Goal: Transaction & Acquisition: Purchase product/service

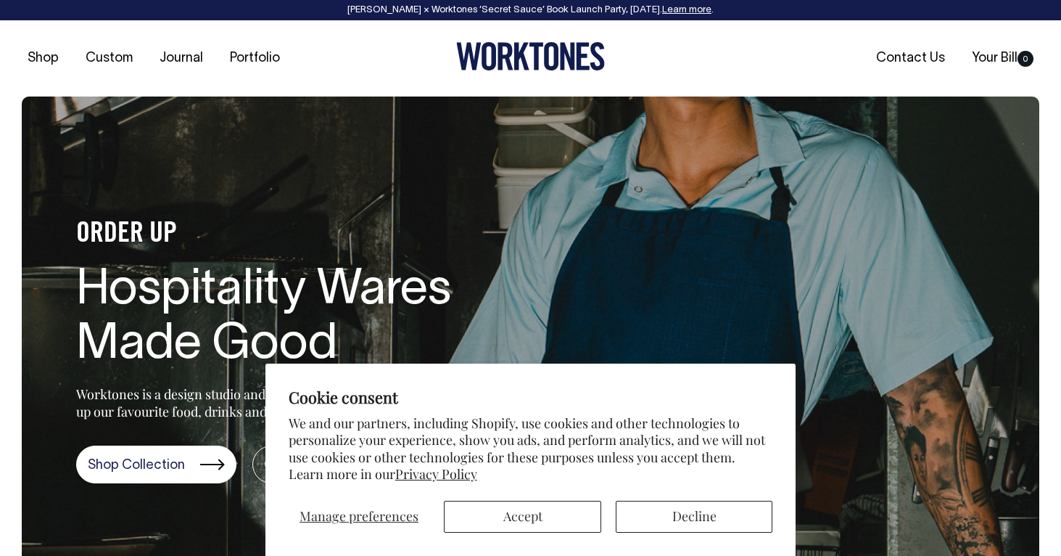
click at [530, 518] on button "Accept" at bounding box center [522, 517] width 157 height 32
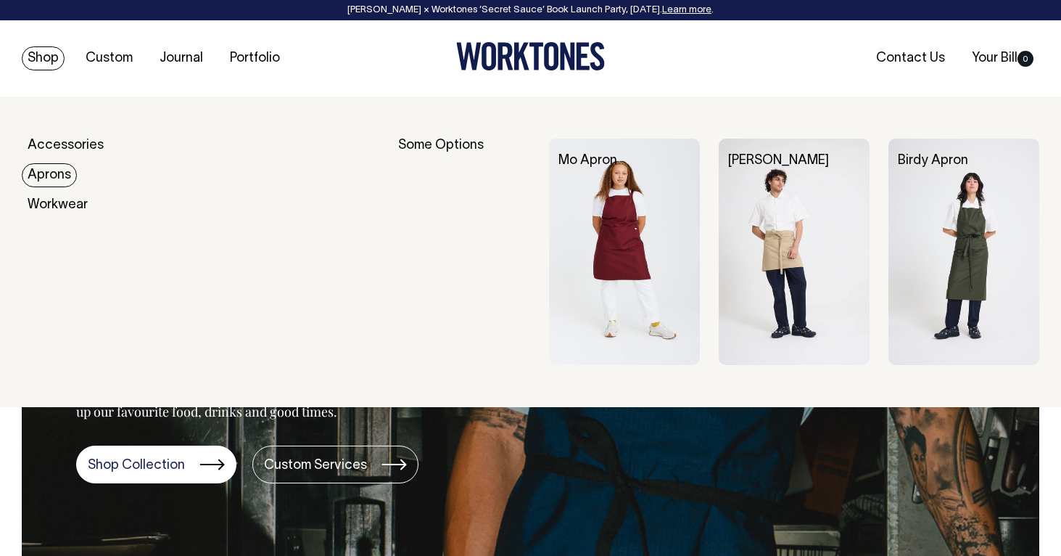
click at [53, 176] on link "Aprons" at bounding box center [49, 175] width 55 height 24
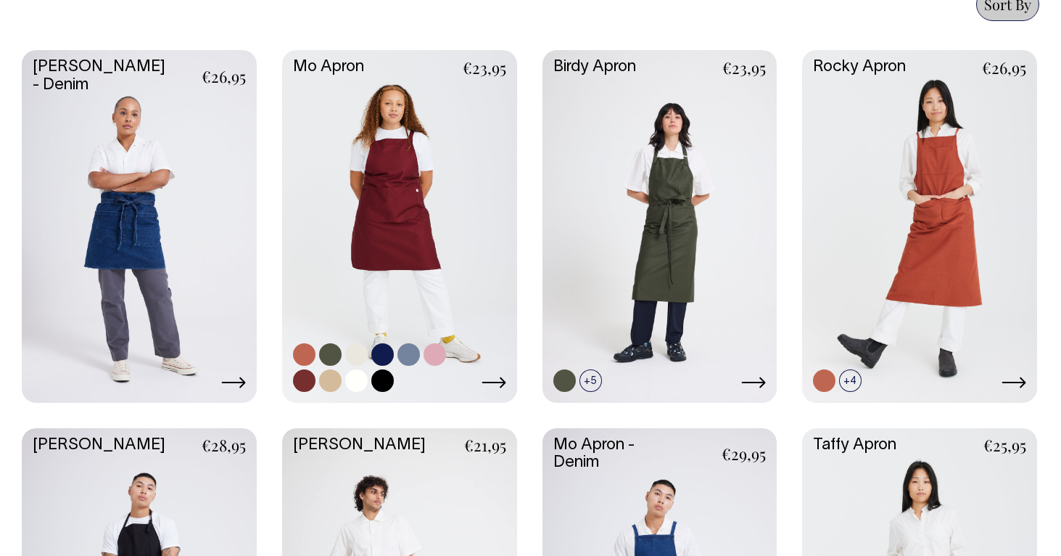
scroll to position [671, 0]
click at [330, 375] on link at bounding box center [330, 381] width 22 height 22
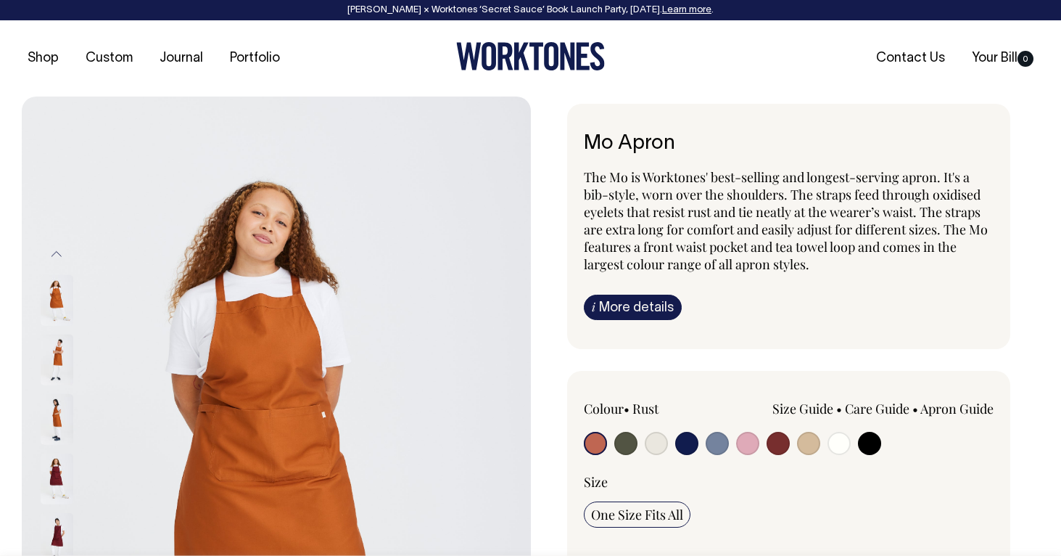
radio input "true"
select select "Khaki"
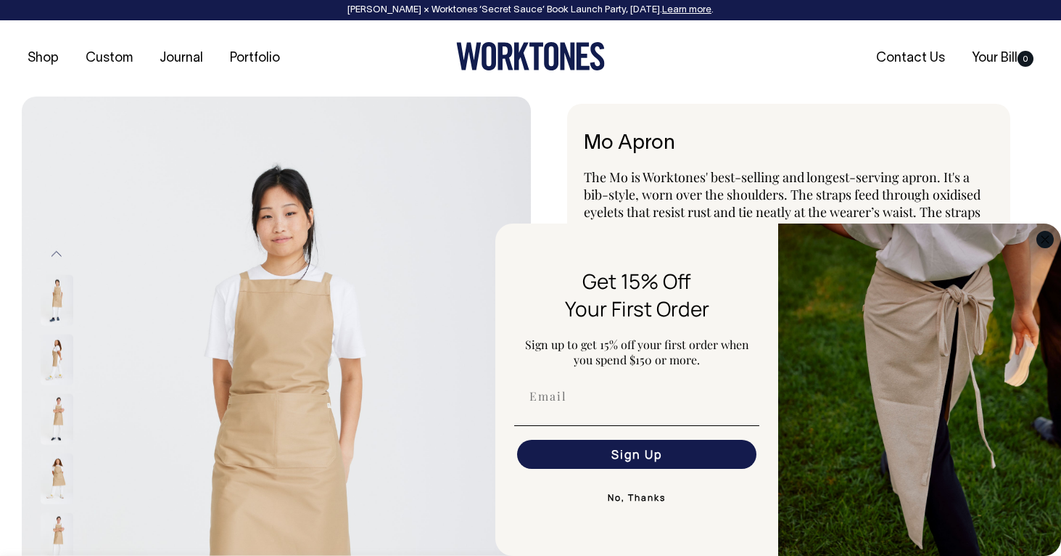
click at [1045, 239] on icon "Close dialog" at bounding box center [1045, 239] width 7 height 7
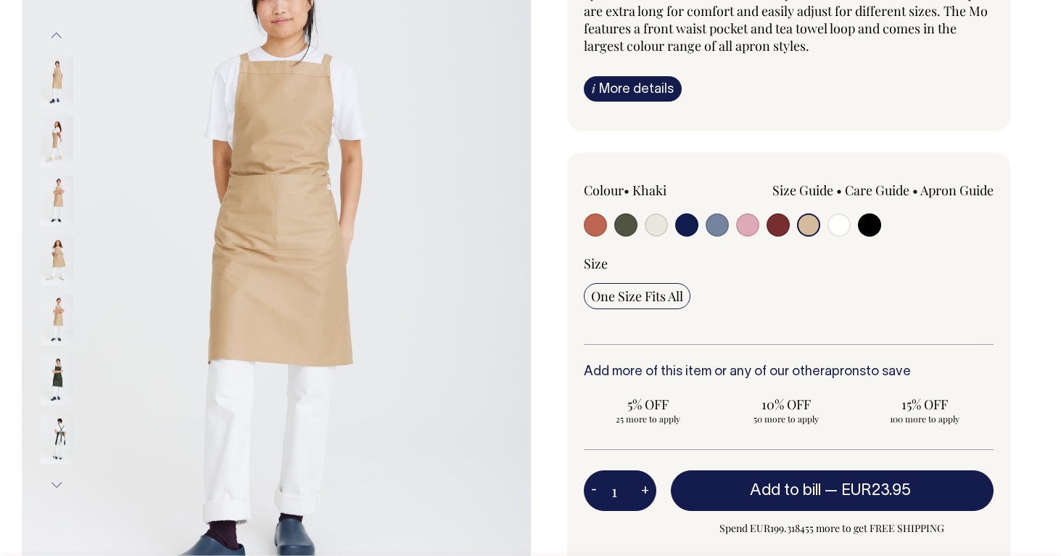
scroll to position [218, 0]
click at [50, 133] on img at bounding box center [57, 141] width 33 height 51
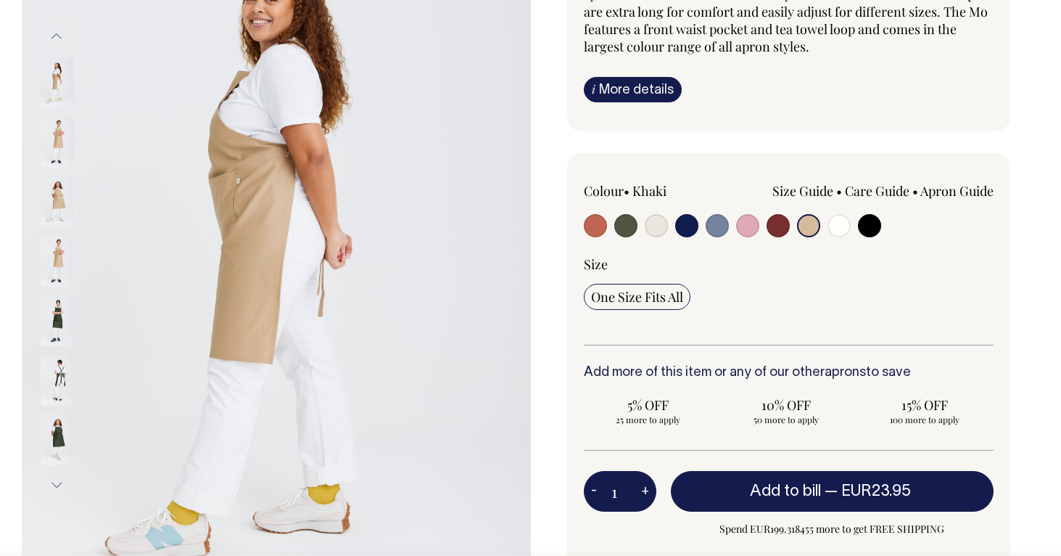
click at [784, 225] on input "radio" at bounding box center [778, 225] width 23 height 23
radio input "true"
select select "Burgundy"
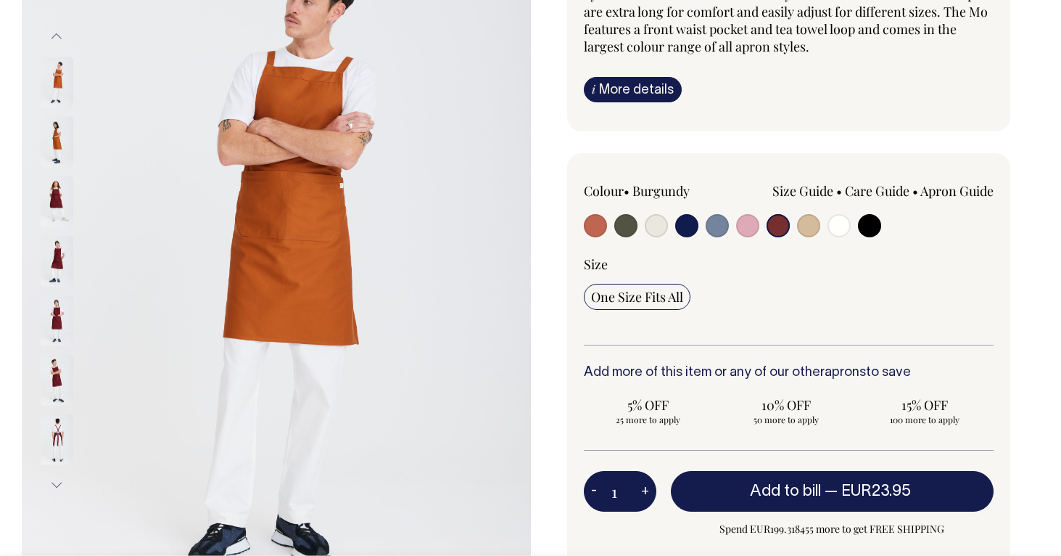
click at [788, 228] on input "radio" at bounding box center [778, 225] width 23 height 23
click at [784, 226] on input "radio" at bounding box center [778, 225] width 23 height 23
click at [774, 226] on input "radio" at bounding box center [778, 225] width 23 height 23
click at [739, 229] on input "radio" at bounding box center [747, 225] width 23 height 23
radio input "true"
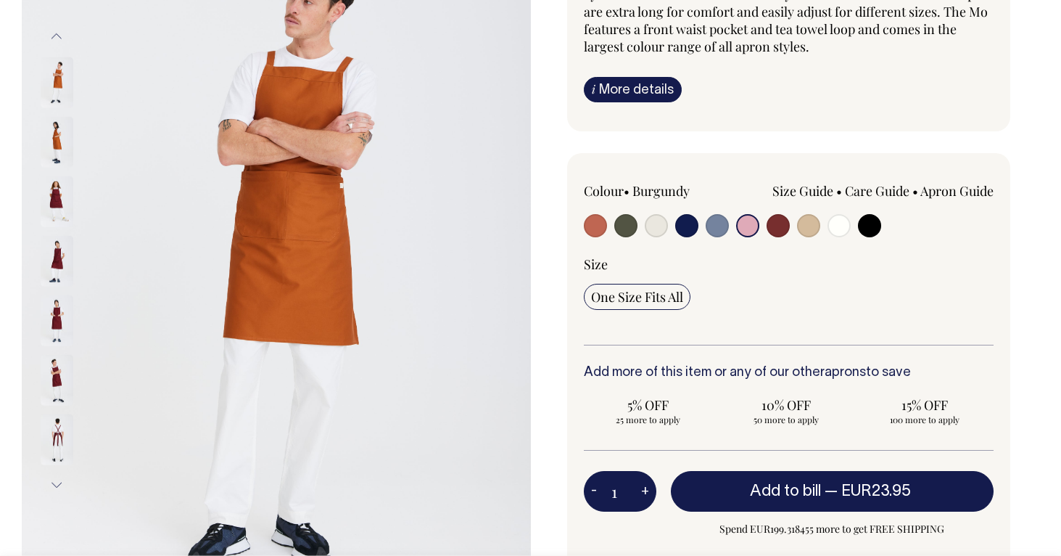
radio input "true"
select select "Pink"
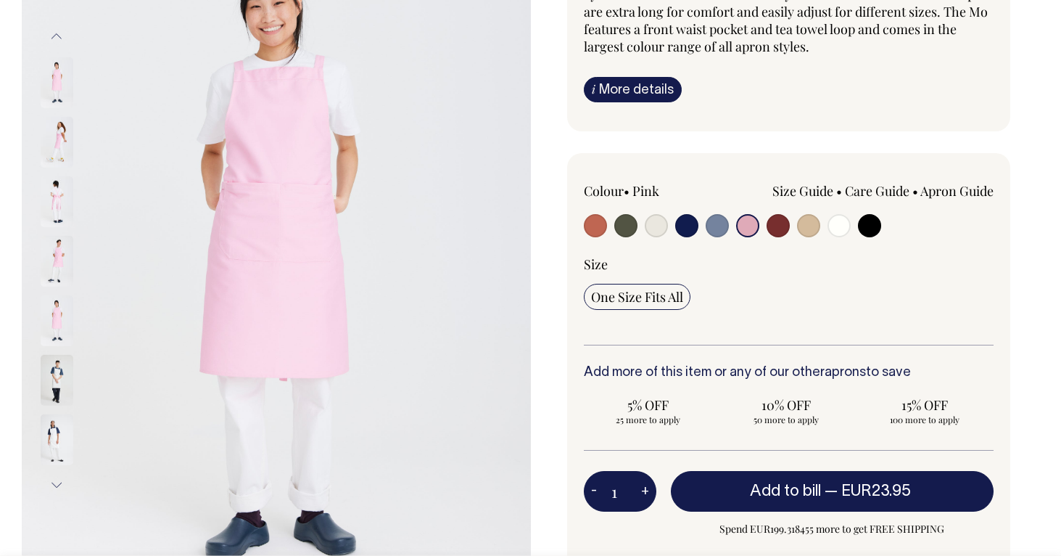
click at [790, 225] on div "Size Guide Size Guide Measurement cm Bib Width 26 Length at centre front 90 Wid…" at bounding box center [871, 206] width 246 height 48
click at [774, 225] on input "radio" at bounding box center [778, 225] width 23 height 23
radio input "true"
select select "Burgundy"
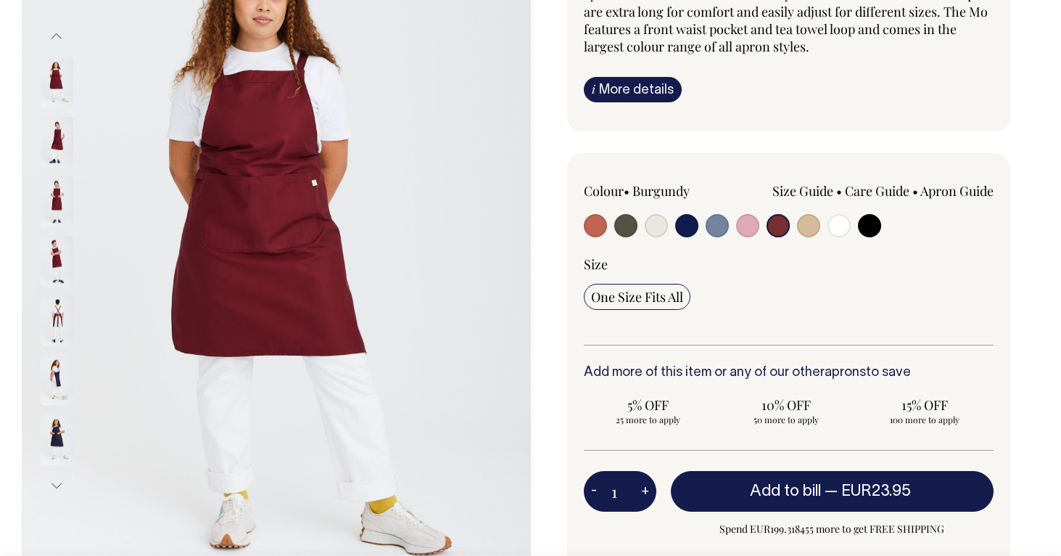
click at [689, 233] on input "radio" at bounding box center [686, 225] width 23 height 23
radio input "true"
select select "Dark Navy"
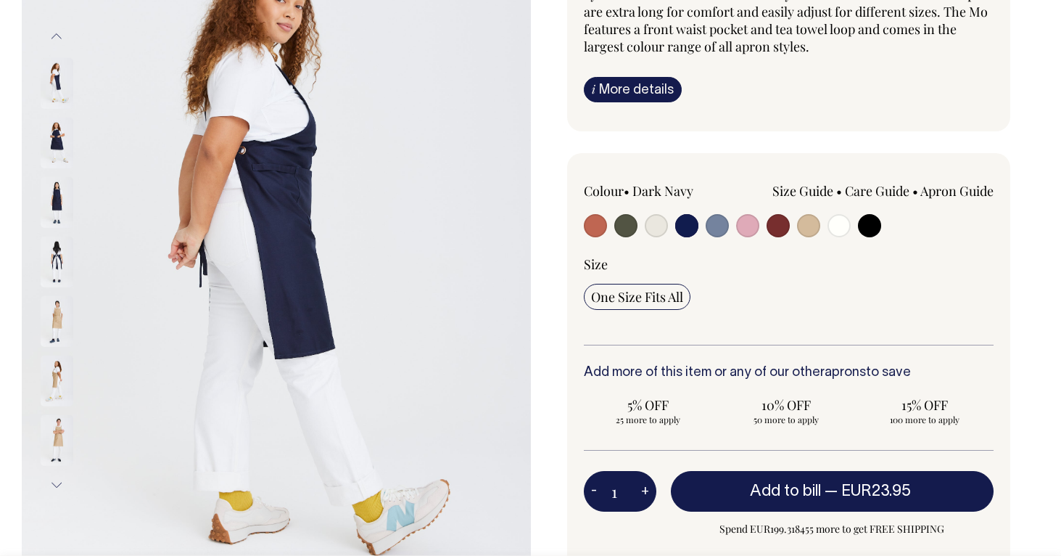
click at [71, 130] on img at bounding box center [57, 142] width 33 height 51
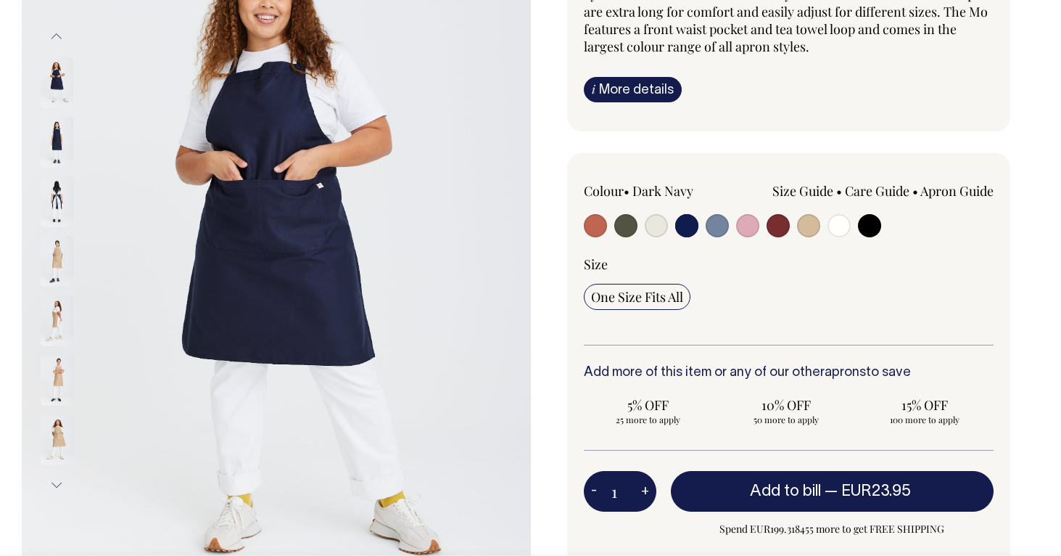
click at [592, 224] on input "radio" at bounding box center [595, 225] width 23 height 23
radio input "true"
select select "Rust"
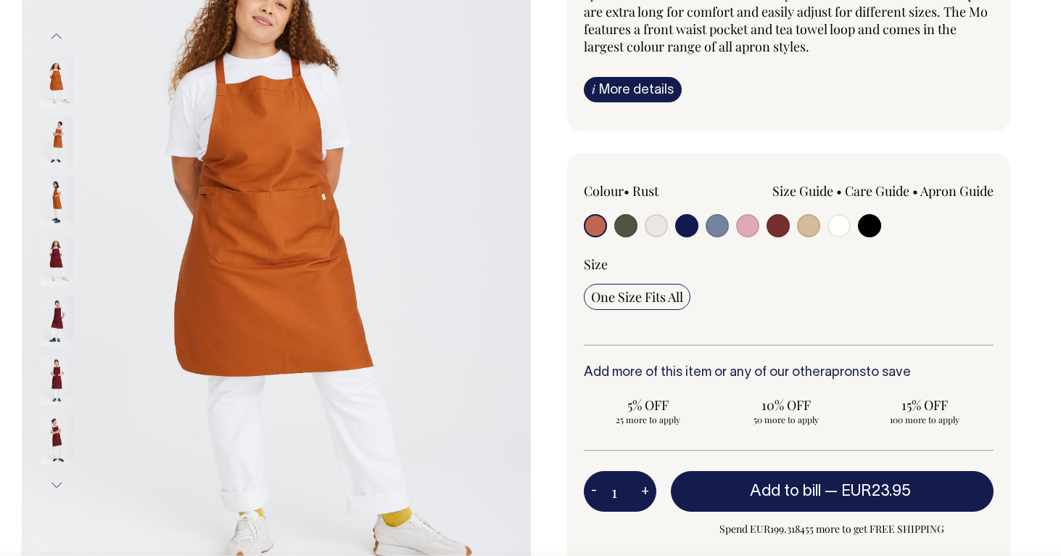
click at [628, 223] on input "radio" at bounding box center [626, 225] width 23 height 23
radio input "true"
select select "Olive"
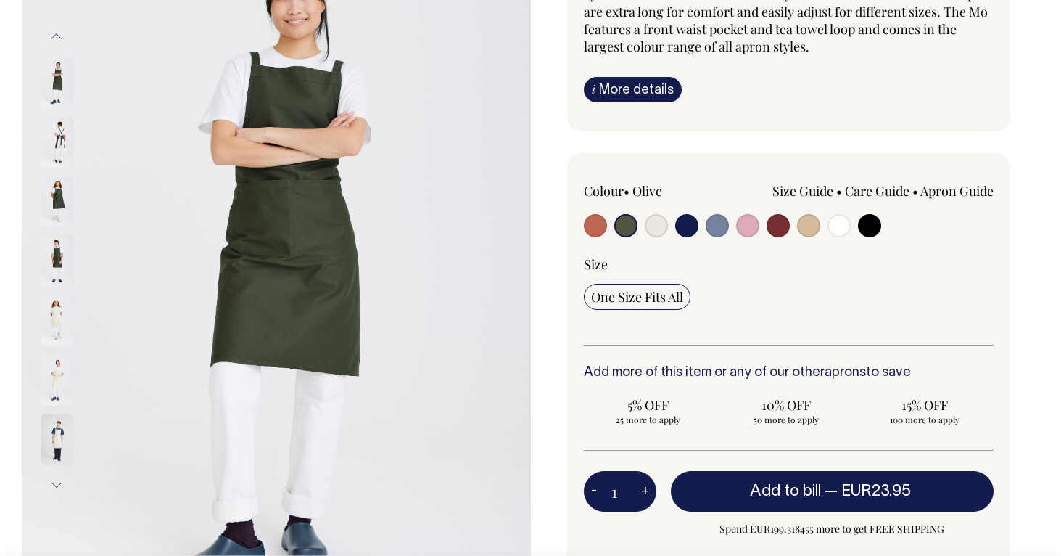
click at [772, 225] on input "radio" at bounding box center [778, 225] width 23 height 23
radio input "true"
select select "Burgundy"
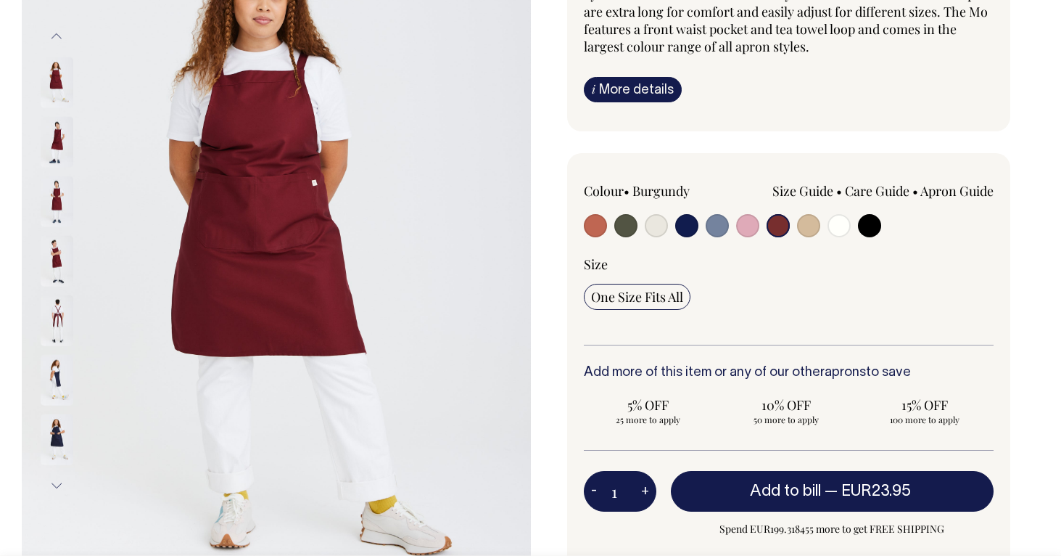
click at [807, 225] on input "radio" at bounding box center [808, 225] width 23 height 23
radio input "true"
select select "Khaki"
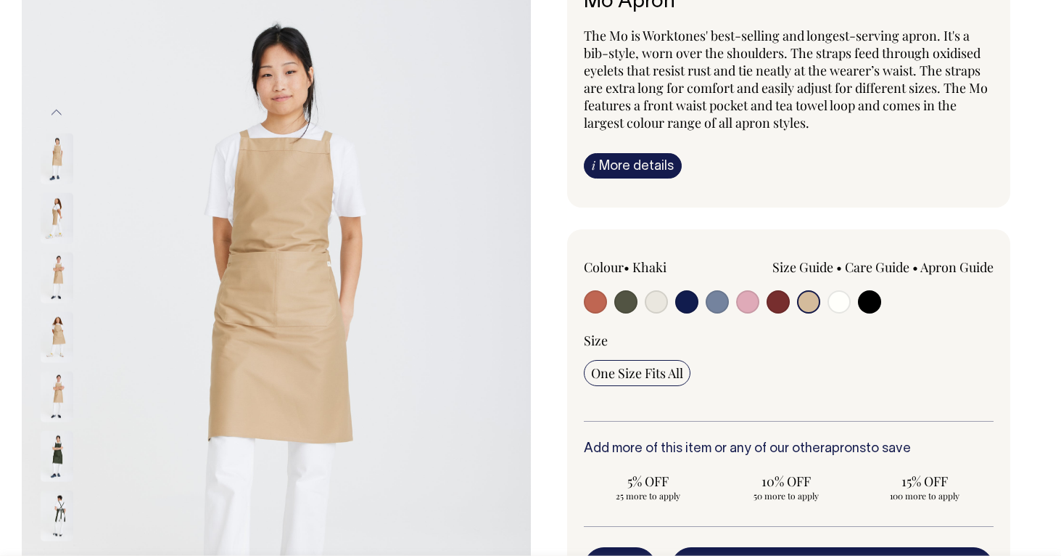
scroll to position [142, 0]
click at [686, 297] on input "radio" at bounding box center [686, 300] width 23 height 23
radio input "true"
select select "Dark Navy"
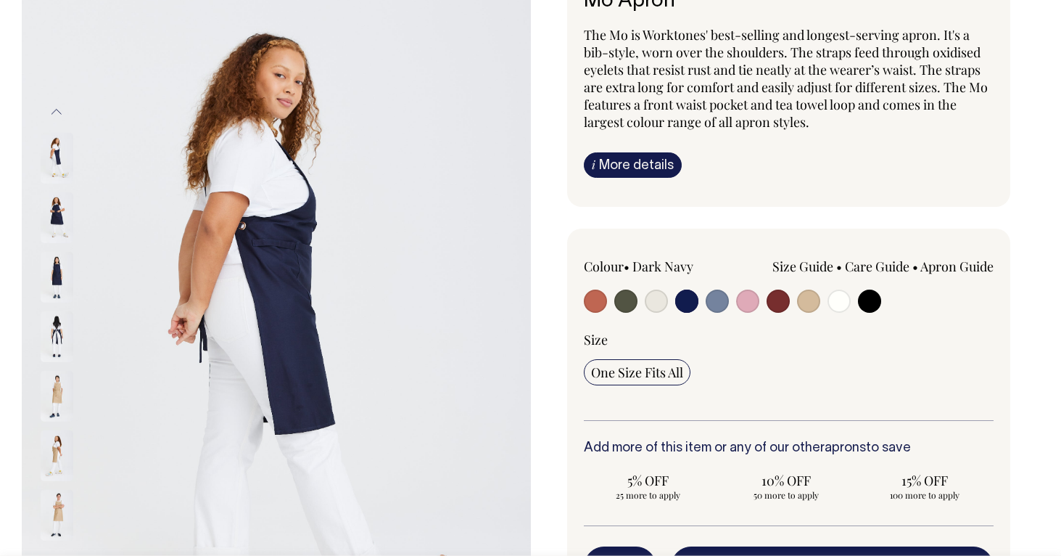
click at [57, 215] on img at bounding box center [57, 217] width 33 height 51
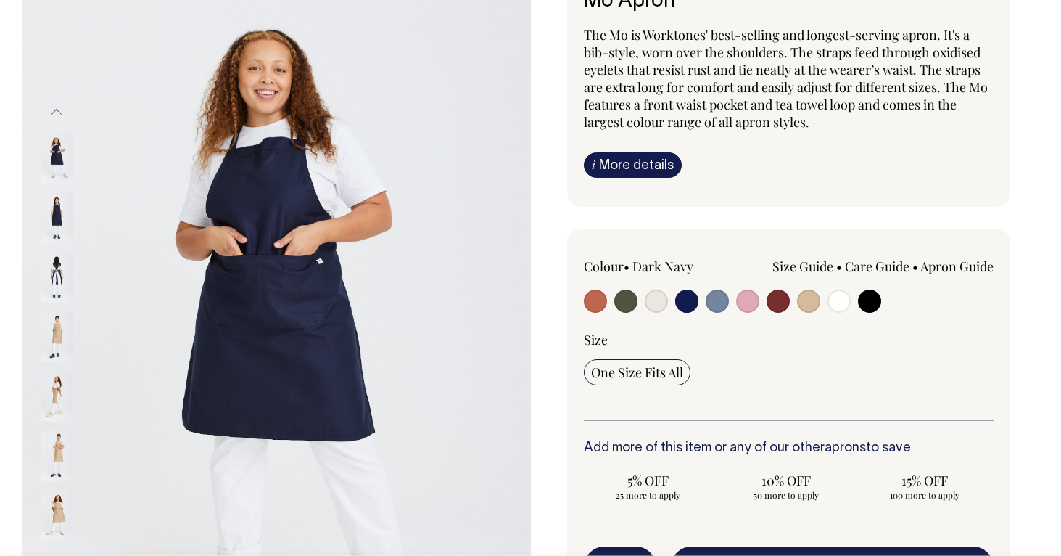
click at [781, 292] on input "radio" at bounding box center [778, 300] width 23 height 23
radio input "true"
select select "Burgundy"
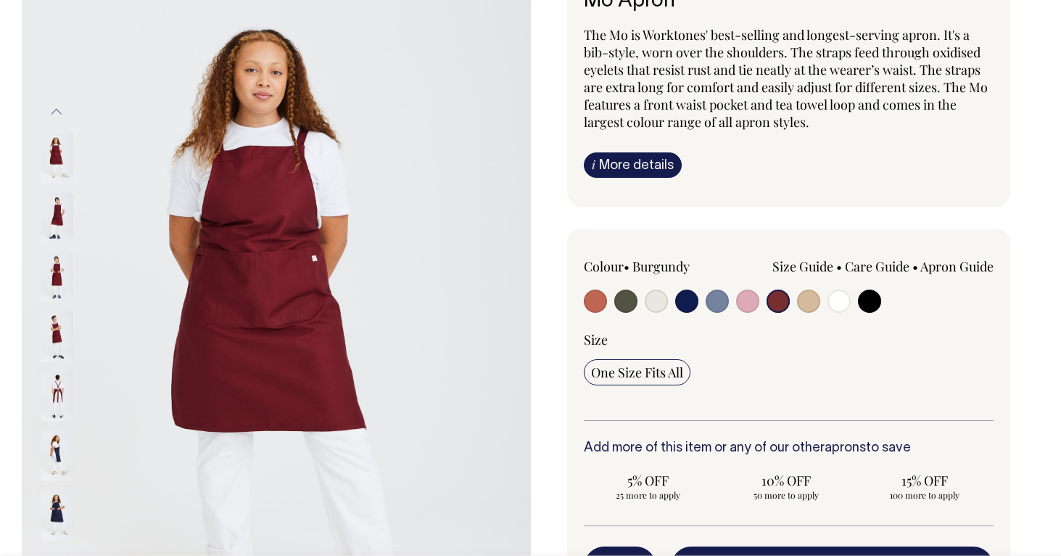
click at [604, 301] on input "radio" at bounding box center [595, 300] width 23 height 23
radio input "true"
select select "Rust"
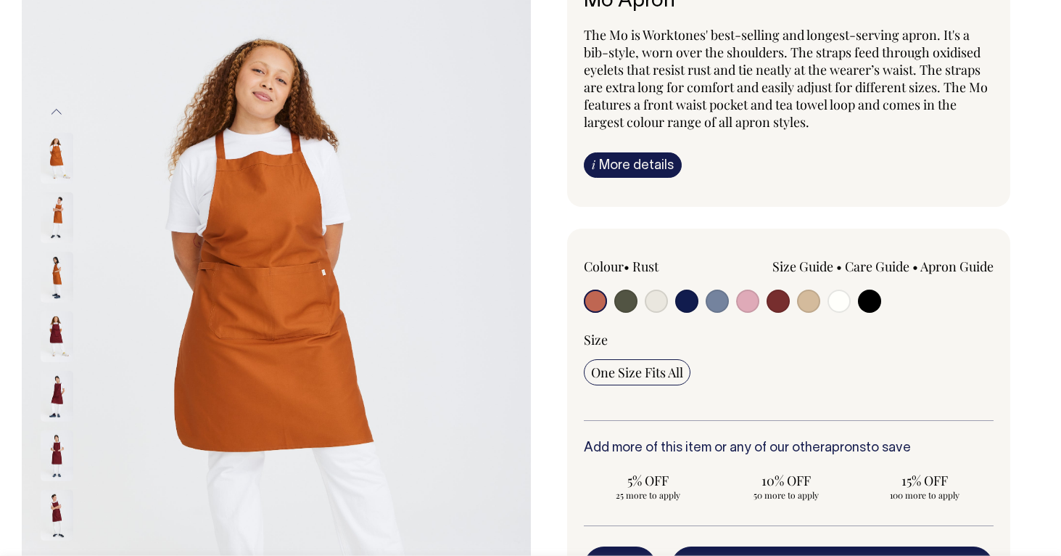
click at [604, 301] on input "radio" at bounding box center [595, 300] width 23 height 23
click at [712, 295] on input "radio" at bounding box center [717, 300] width 23 height 23
radio input "true"
select select "Blue/Grey"
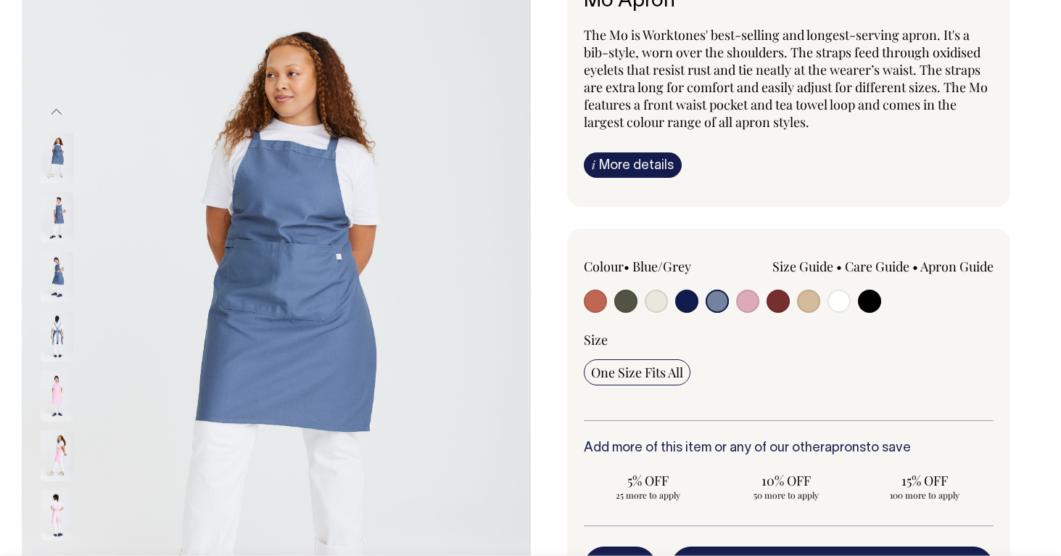
click at [210, 0] on img at bounding box center [276, 335] width 509 height 763
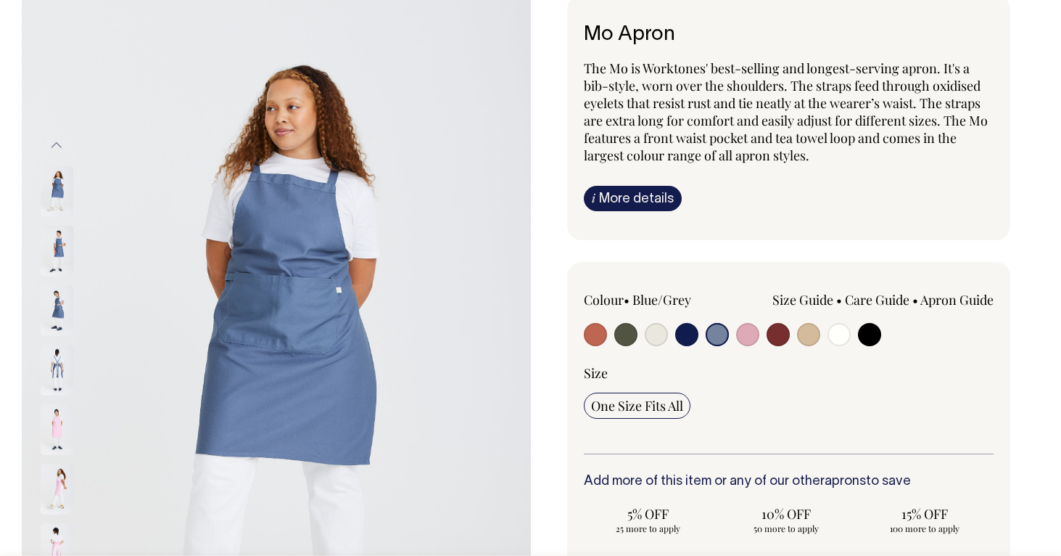
scroll to position [106, 0]
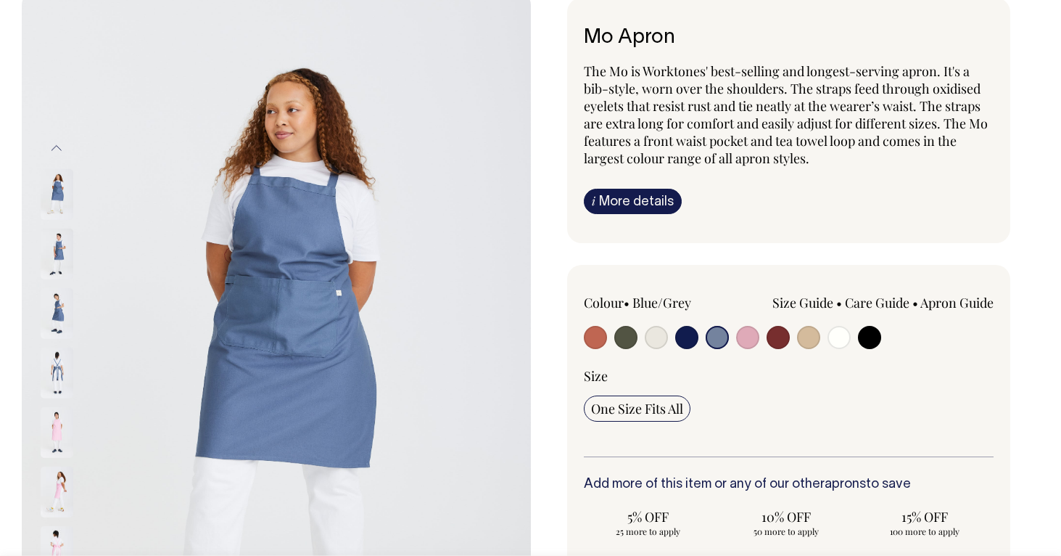
click at [879, 363] on div "Colour • Blue/Grey Size Guide" at bounding box center [789, 375] width 411 height 163
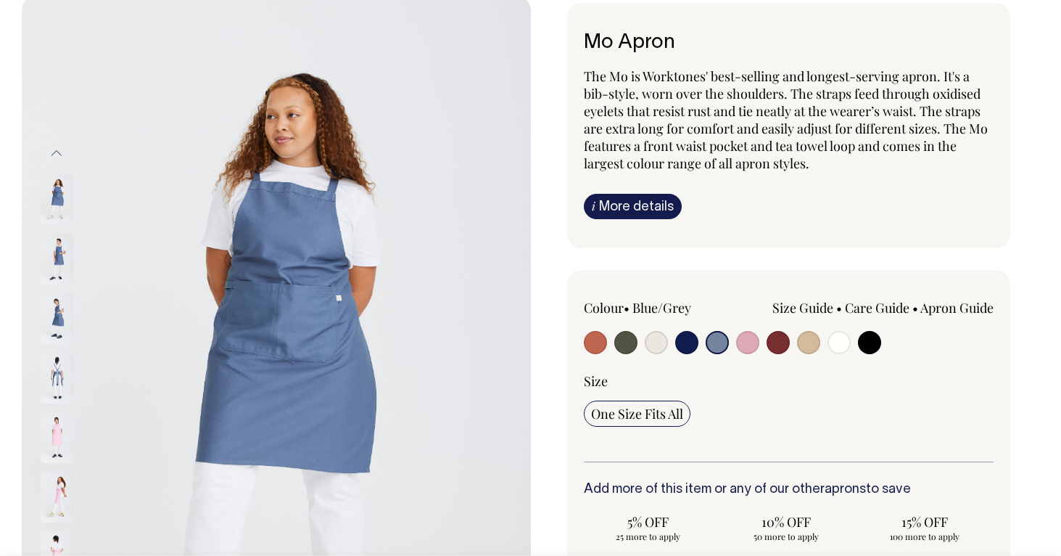
scroll to position [102, 0]
click at [771, 345] on input "radio" at bounding box center [778, 341] width 23 height 23
radio input "true"
select select "Burgundy"
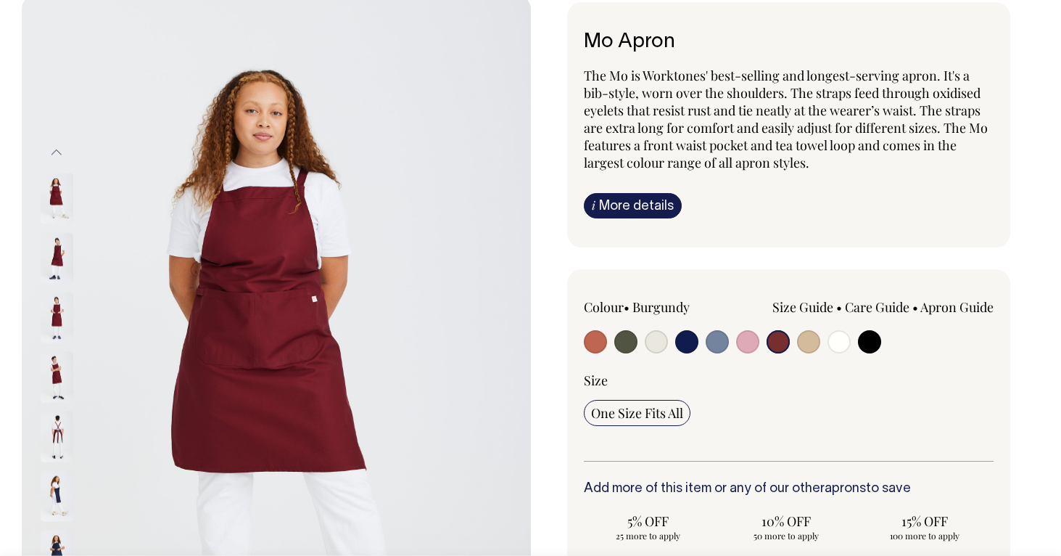
click at [680, 340] on input "radio" at bounding box center [686, 341] width 23 height 23
radio input "true"
select select "Dark Navy"
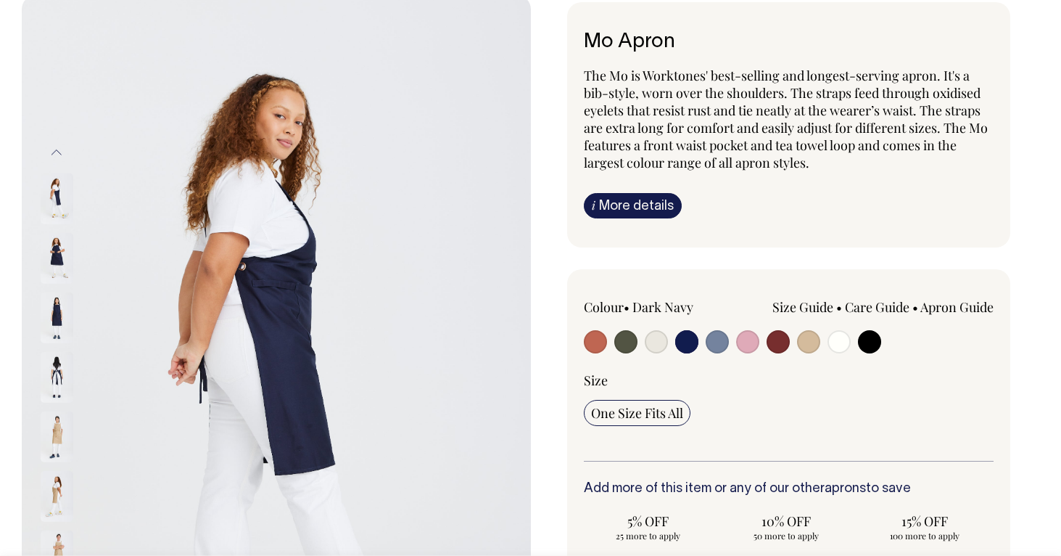
click at [45, 245] on img at bounding box center [57, 257] width 33 height 51
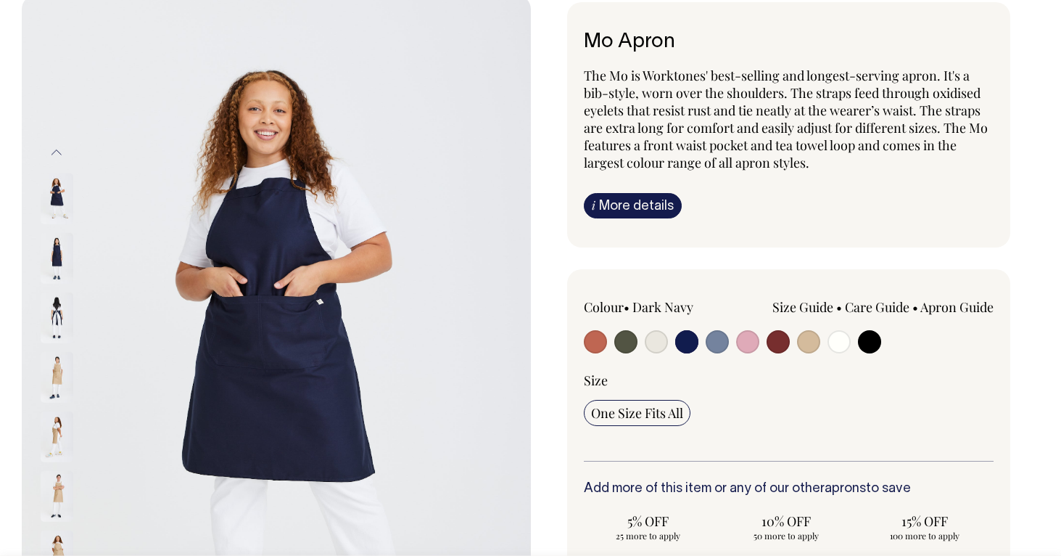
click at [624, 338] on input "radio" at bounding box center [626, 341] width 23 height 23
radio input "true"
select select "Olive"
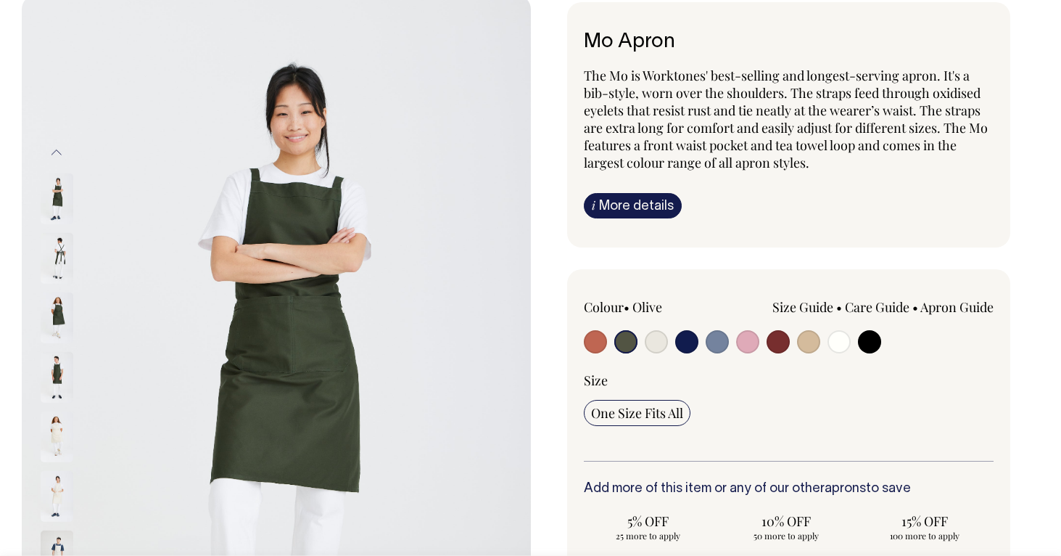
click at [595, 341] on input "radio" at bounding box center [595, 341] width 23 height 23
radio input "true"
select select "Rust"
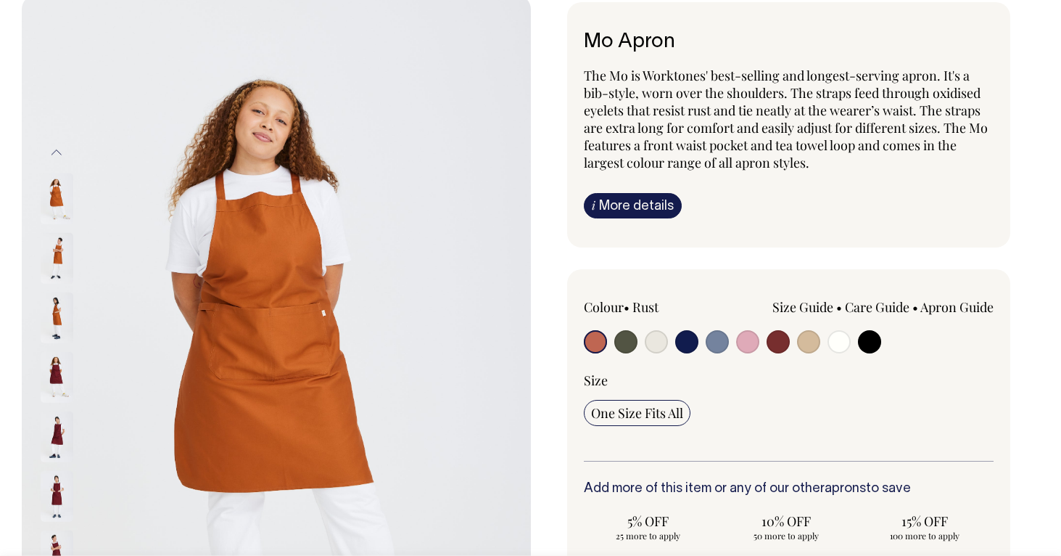
click at [712, 342] on input "radio" at bounding box center [717, 341] width 23 height 23
radio input "true"
select select "Blue/Grey"
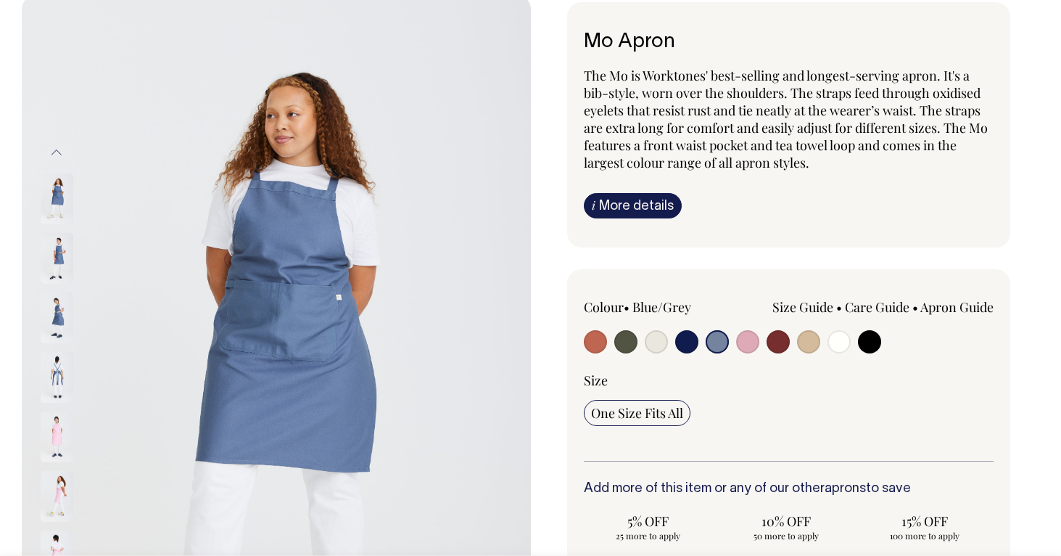
click at [656, 345] on input "radio" at bounding box center [656, 341] width 23 height 23
radio input "true"
select select "Natural"
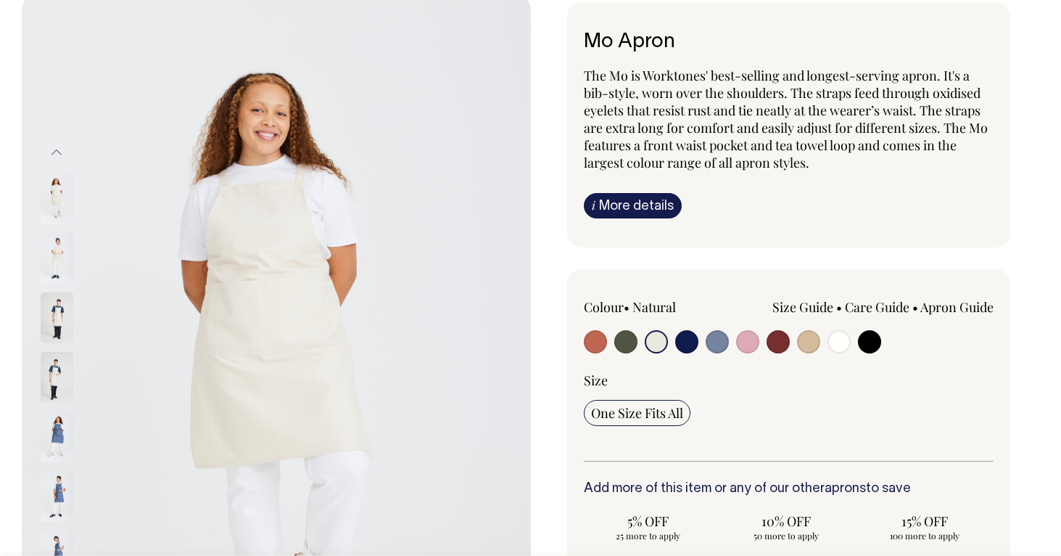
click at [799, 344] on input "radio" at bounding box center [808, 341] width 23 height 23
radio input "true"
select select "Khaki"
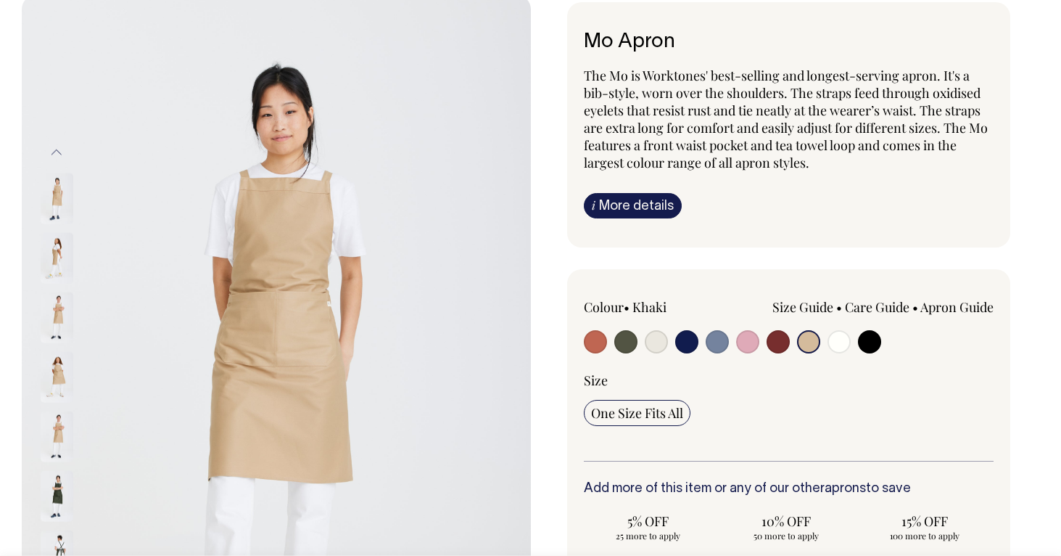
click at [768, 342] on input "radio" at bounding box center [778, 341] width 23 height 23
radio input "true"
select select "Burgundy"
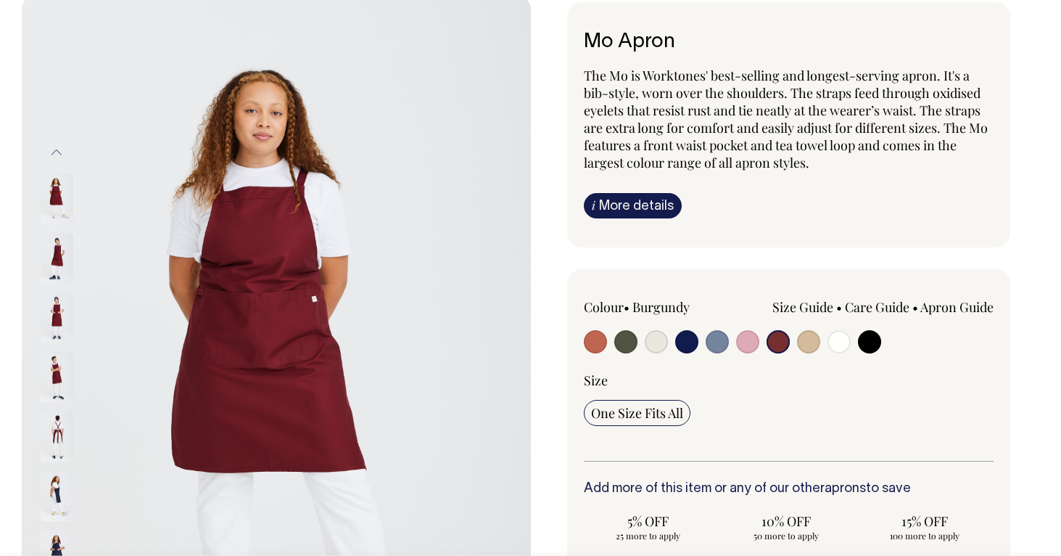
click at [715, 340] on input "radio" at bounding box center [717, 341] width 23 height 23
radio input "true"
select select "Blue/Grey"
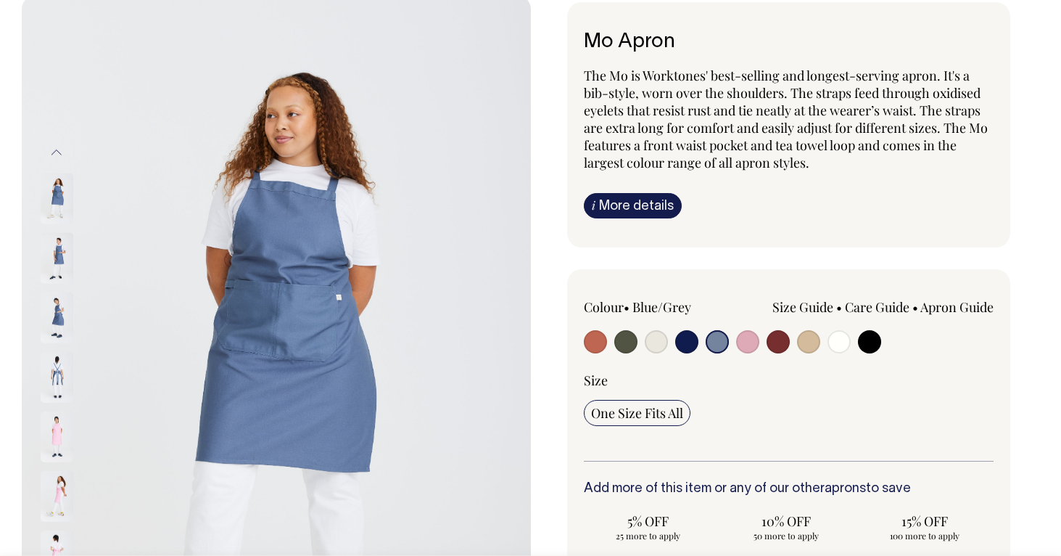
click at [691, 341] on input "radio" at bounding box center [686, 341] width 23 height 23
radio input "true"
select select "Dark Navy"
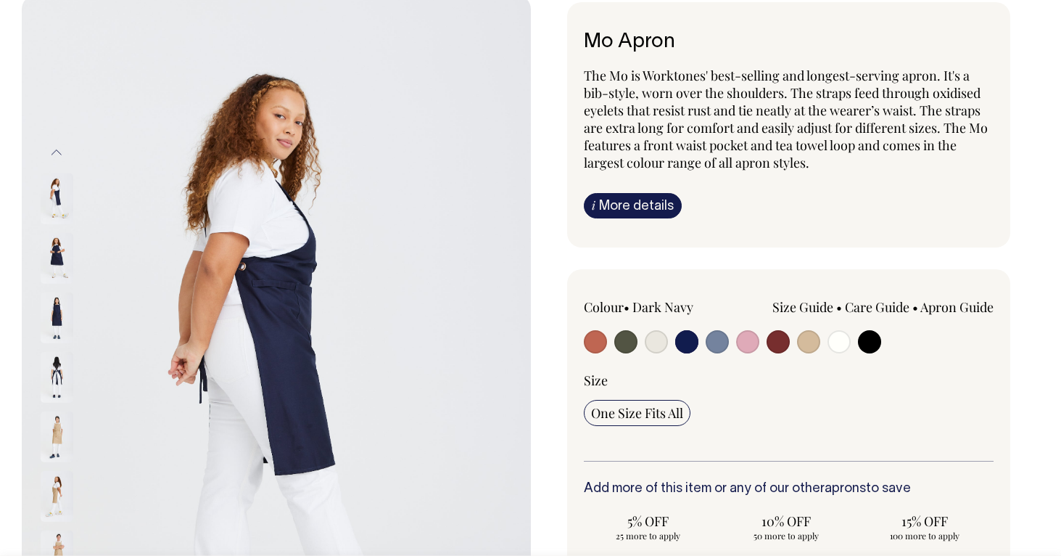
click at [55, 247] on img at bounding box center [57, 257] width 33 height 51
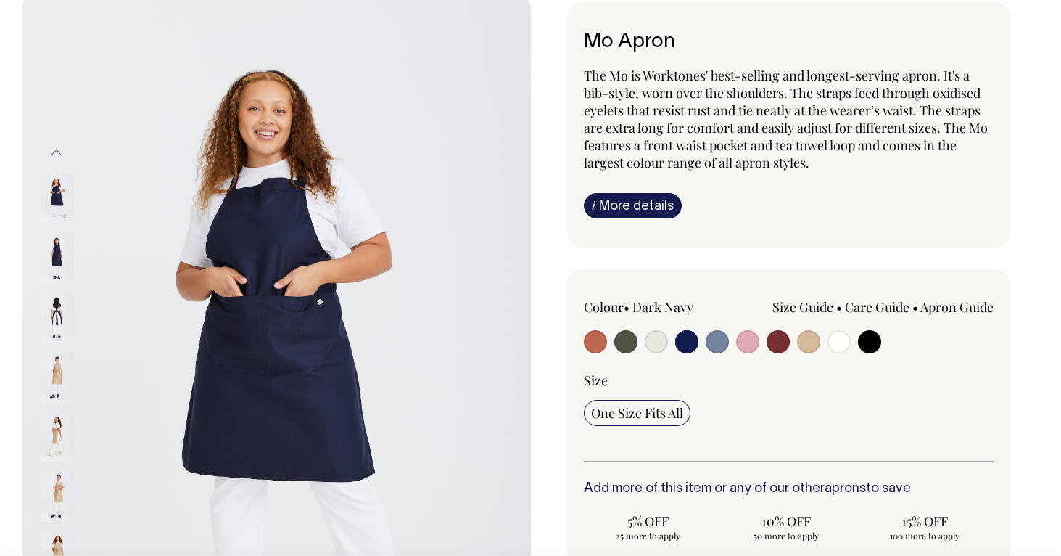
click at [628, 346] on input "radio" at bounding box center [626, 341] width 23 height 23
radio input "true"
select select "Olive"
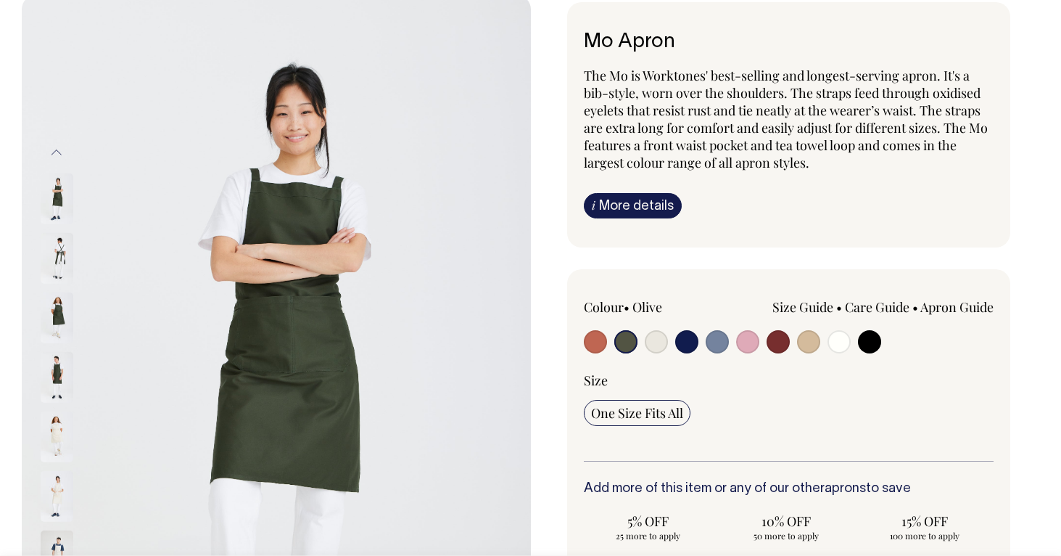
click at [789, 340] on input "radio" at bounding box center [778, 341] width 23 height 23
radio input "true"
select select "Burgundy"
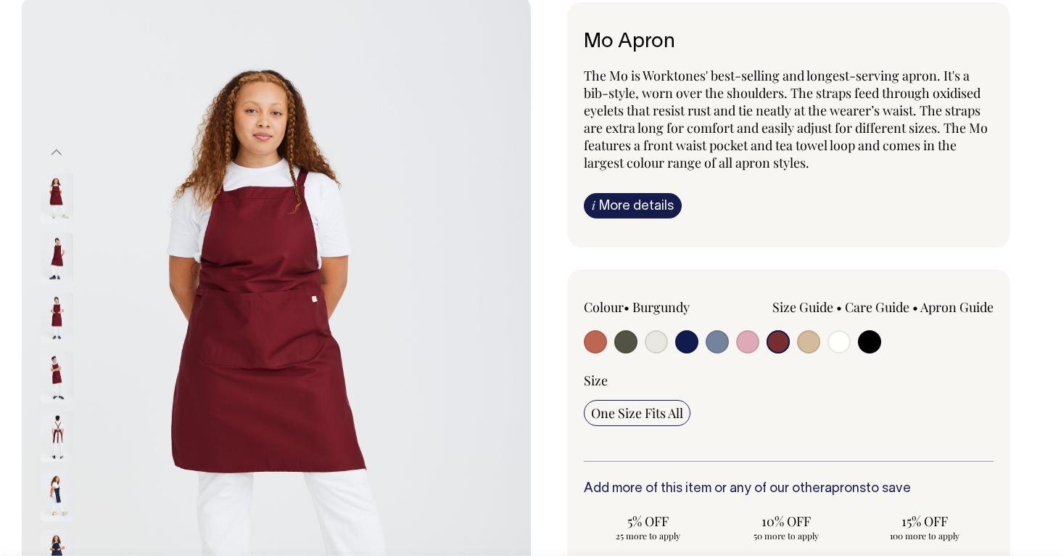
click at [625, 332] on input "radio" at bounding box center [626, 341] width 23 height 23
radio input "true"
select select "Olive"
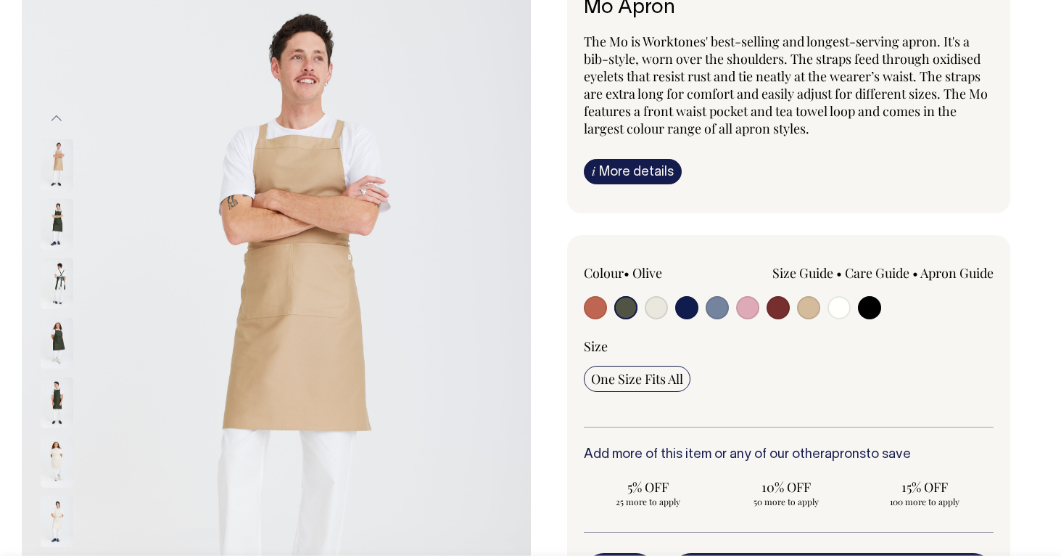
scroll to position [134, 0]
